Goal: Information Seeking & Learning: Compare options

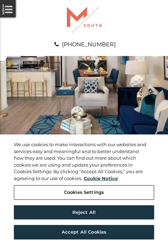
scroll to position [354, 0]
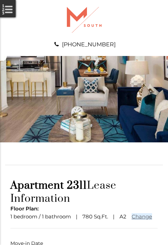
scroll to position [51, 0]
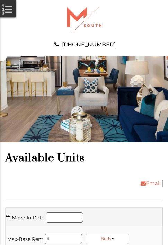
scroll to position [870, 0]
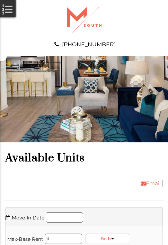
scroll to position [1150, 0]
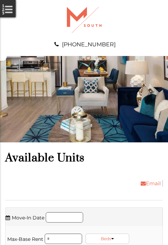
scroll to position [1267, 0]
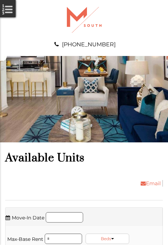
scroll to position [1385, 0]
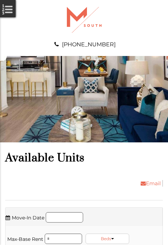
scroll to position [1503, 0]
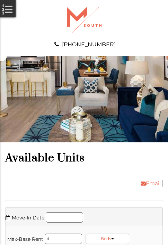
scroll to position [1621, 0]
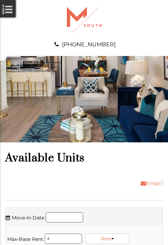
scroll to position [1901, 0]
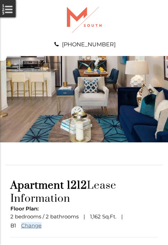
scroll to position [60, 0]
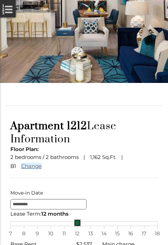
click at [84, 226] on div "7 8 9 10 11 12 13 14 15 16 17 18" at bounding box center [83, 223] width 147 height 5
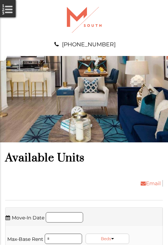
scroll to position [2019, 0]
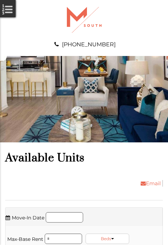
scroll to position [2255, 0]
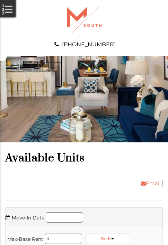
scroll to position [2417, 0]
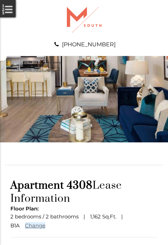
scroll to position [60, 0]
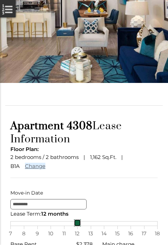
click at [84, 226] on div "7 8 9 10 11 12 13 14 15 16 17 18" at bounding box center [83, 223] width 147 height 5
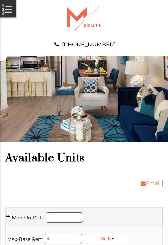
scroll to position [2535, 0]
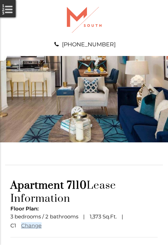
scroll to position [60, 0]
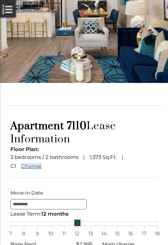
click at [84, 226] on div "7 8 9 10 11 12 13 14 15 16 17 18" at bounding box center [83, 223] width 147 height 5
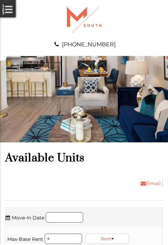
scroll to position [2815, 0]
